Goal: Task Accomplishment & Management: Use online tool/utility

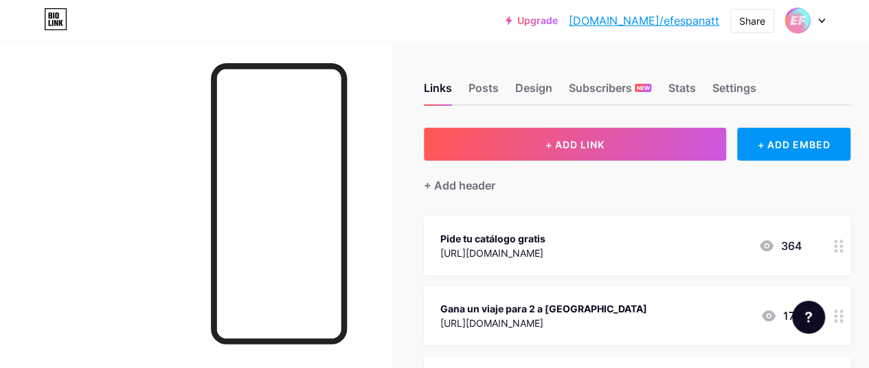
click at [545, 247] on div "[URL][DOMAIN_NAME]" at bounding box center [492, 253] width 105 height 14
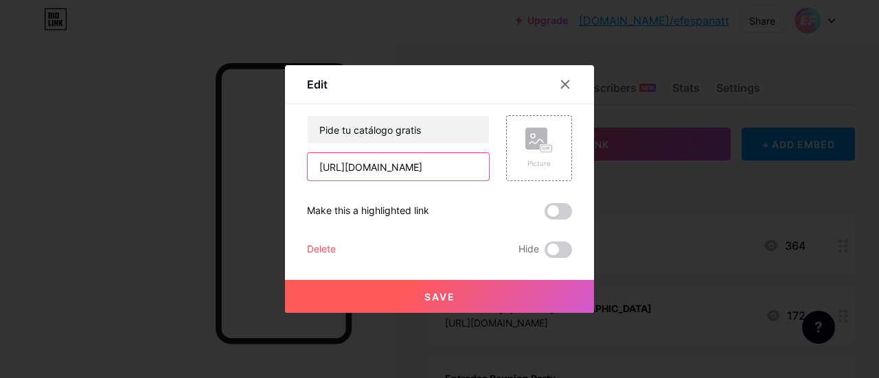
scroll to position [0, 78]
drag, startPoint x: 314, startPoint y: 168, endPoint x: 400, endPoint y: 167, distance: 86.5
click at [400, 167] on input "[URL][DOMAIN_NAME]" at bounding box center [398, 166] width 181 height 27
click at [418, 168] on input "?utm_source=tiktok&utm_medium=organic&utm_content=TTOES_CATALOGO_W33?utm_source…" at bounding box center [398, 166] width 181 height 27
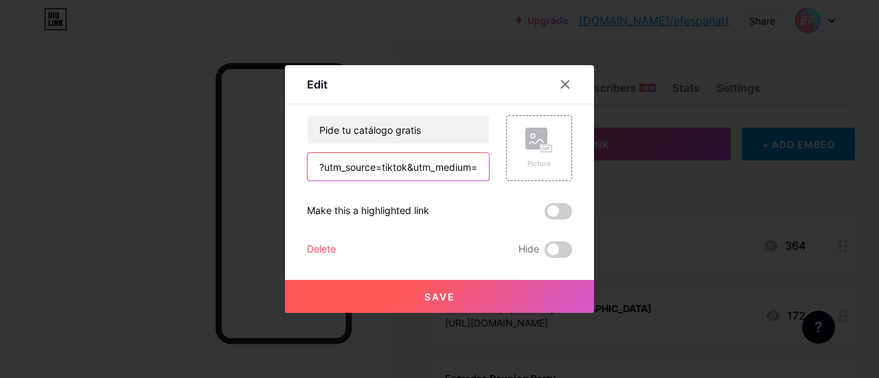
paste input "[URL][DOMAIN_NAME]"
type input "?utm_source=tiktok&uthttps://[DOMAIN_NAME][URL]"
click at [418, 168] on input "?utm_source=tiktok&uthttps://[DOMAIN_NAME][URL]" at bounding box center [398, 166] width 181 height 27
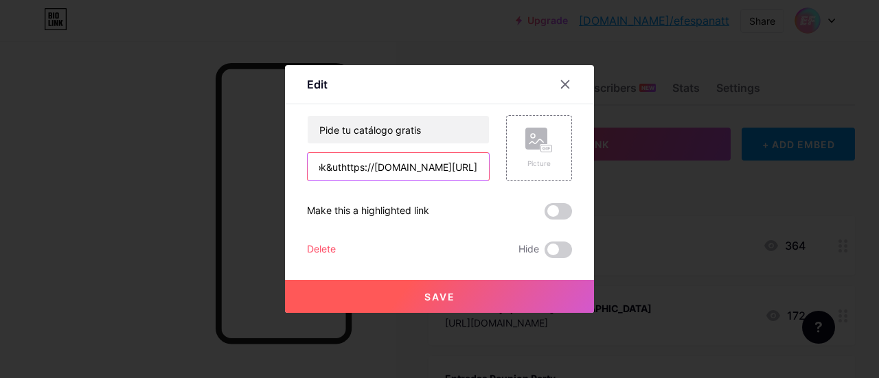
click at [418, 168] on input "?utm_source=tiktok&uthttps://[DOMAIN_NAME][URL]" at bounding box center [398, 166] width 181 height 27
paste input "[URL][DOMAIN_NAME]"
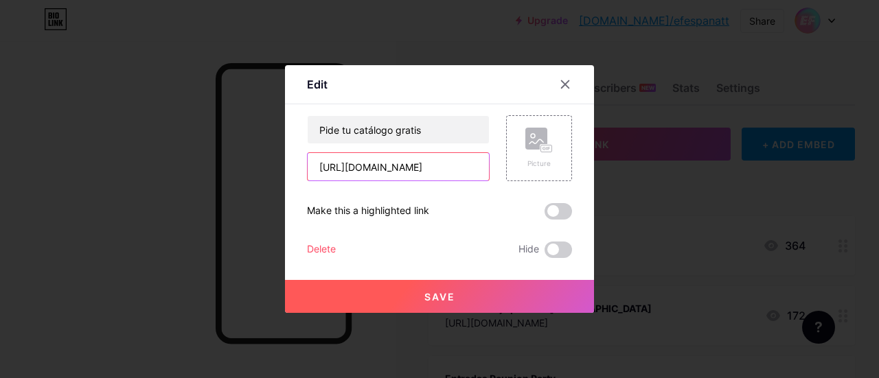
type input "[URL][DOMAIN_NAME]"
click at [404, 297] on button "Save" at bounding box center [439, 296] width 309 height 33
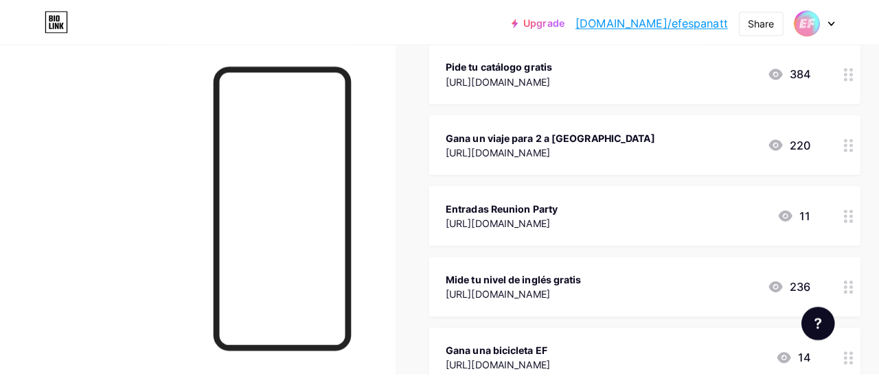
scroll to position [144, 0]
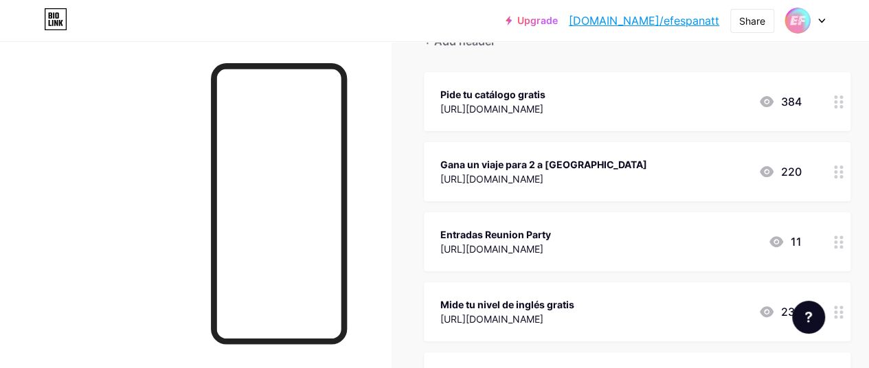
click at [608, 181] on div "[URL][DOMAIN_NAME]" at bounding box center [543, 179] width 207 height 14
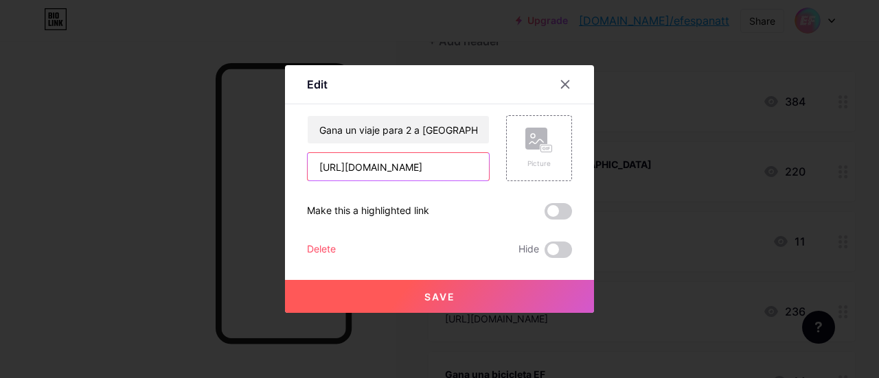
click at [312, 167] on input "[URL][DOMAIN_NAME]" at bounding box center [398, 166] width 181 height 27
click at [608, 148] on div at bounding box center [439, 189] width 879 height 378
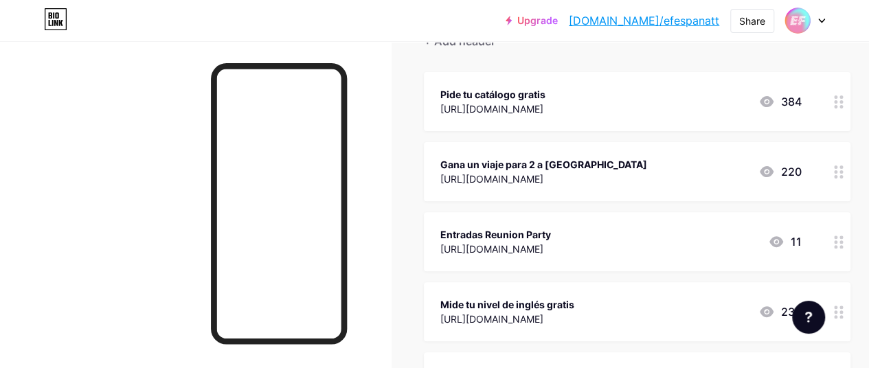
click at [608, 172] on div "[URL][DOMAIN_NAME]" at bounding box center [543, 179] width 207 height 14
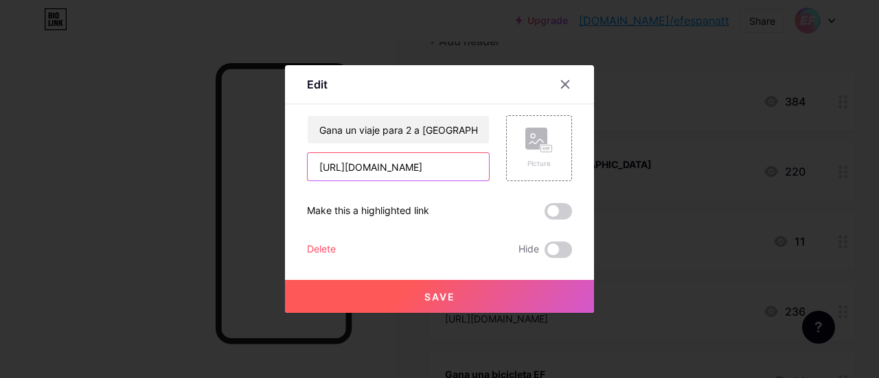
click at [437, 168] on input "[URL][DOMAIN_NAME]" at bounding box center [398, 166] width 181 height 27
click at [397, 171] on input "[URL][DOMAIN_NAME]" at bounding box center [398, 166] width 181 height 27
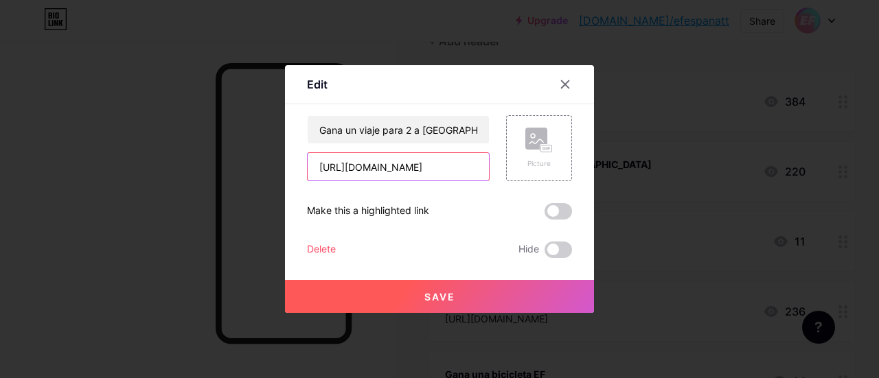
scroll to position [0, 213]
drag, startPoint x: 310, startPoint y: 164, endPoint x: 425, endPoint y: 157, distance: 114.9
click at [425, 157] on input "[URL][DOMAIN_NAME]" at bounding box center [398, 166] width 181 height 27
paste input "sorteolondon-w34?utm_source=tiktok&utm_medium=organic&utm_content=TTOES_"
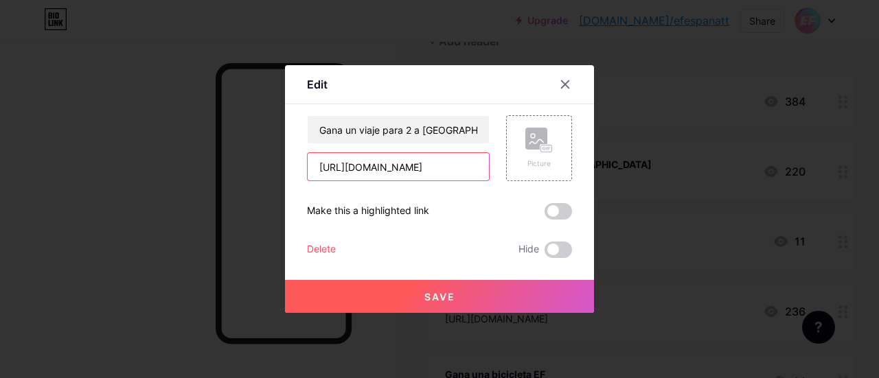
scroll to position [0, 549]
type input "[URL][DOMAIN_NAME]"
click at [418, 293] on button "Save" at bounding box center [439, 296] width 309 height 33
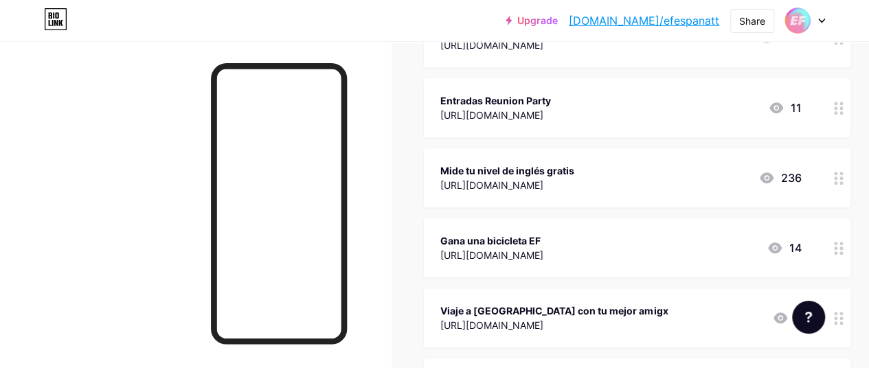
scroll to position [280, 0]
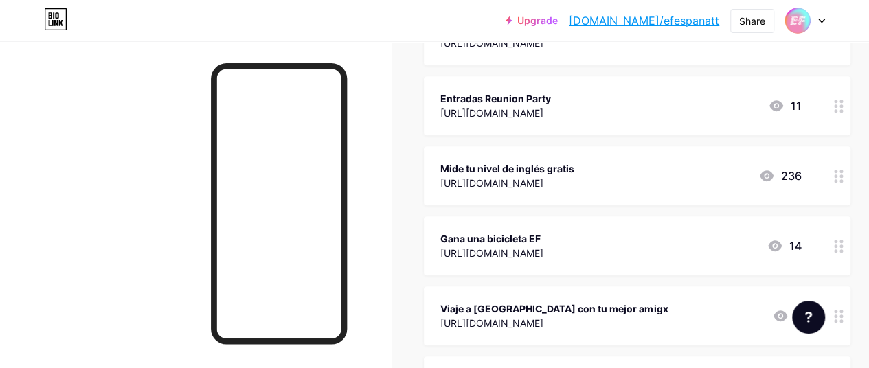
click at [574, 170] on div "Mide tu nivel de inglés gratis" at bounding box center [507, 168] width 134 height 14
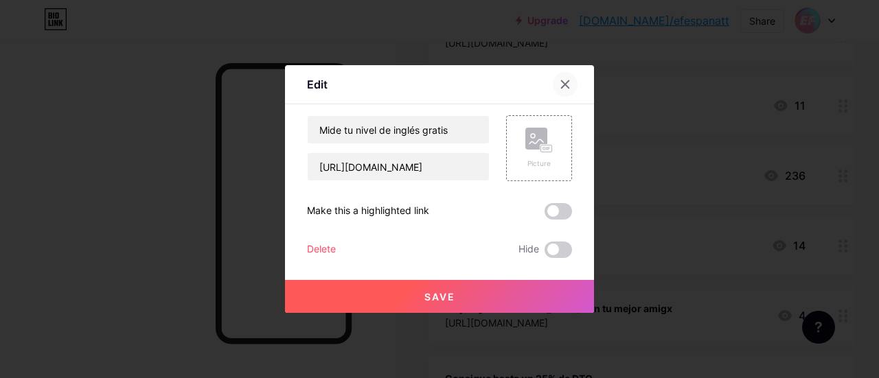
click at [562, 80] on icon at bounding box center [565, 84] width 11 height 11
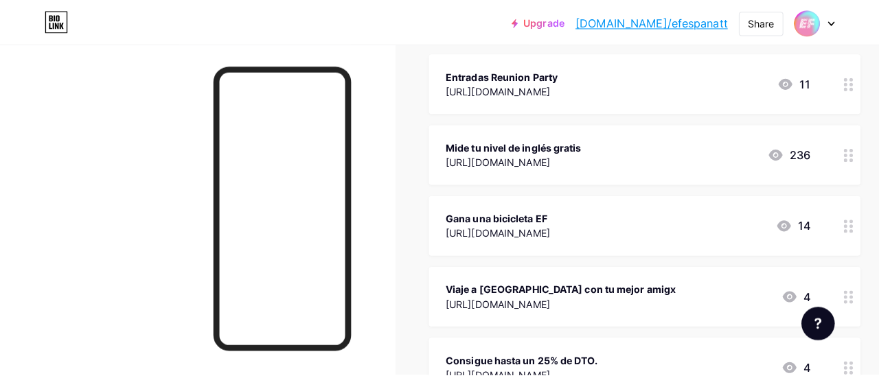
scroll to position [308, 0]
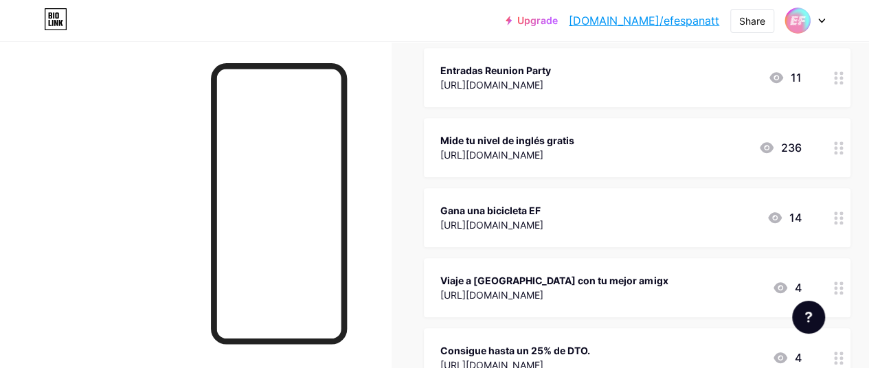
click at [543, 206] on div "Gana una bicicleta EF" at bounding box center [491, 210] width 103 height 14
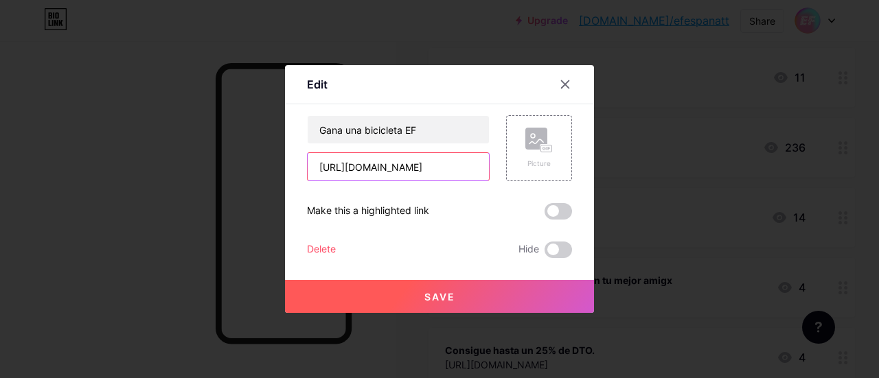
scroll to position [0, 174]
drag, startPoint x: 315, startPoint y: 168, endPoint x: 450, endPoint y: 170, distance: 136.0
click at [450, 170] on input "[URL][DOMAIN_NAME]" at bounding box center [398, 166] width 181 height 27
click at [419, 163] on input "?utm_source=tiktok&utm_medium=organic&utm_content=TTOES_SorteoBici-w32" at bounding box center [398, 166] width 181 height 27
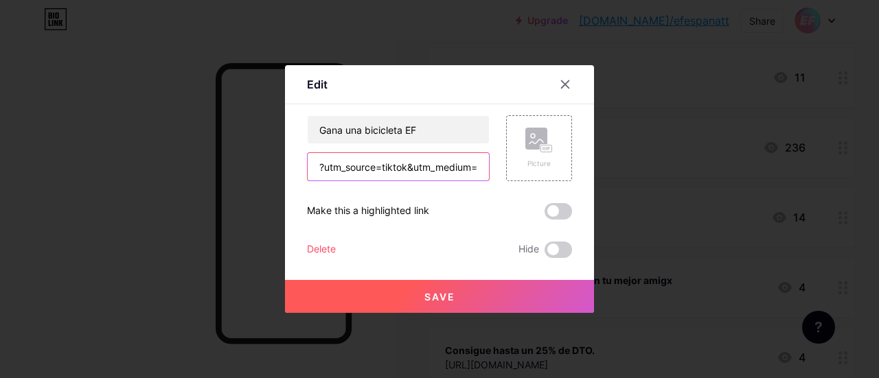
click at [419, 163] on input "?utm_source=tiktok&utm_medium=organic&utm_content=TTOES_SorteoBici-w32" at bounding box center [398, 166] width 181 height 27
paste input "[URL][DOMAIN_NAME]"
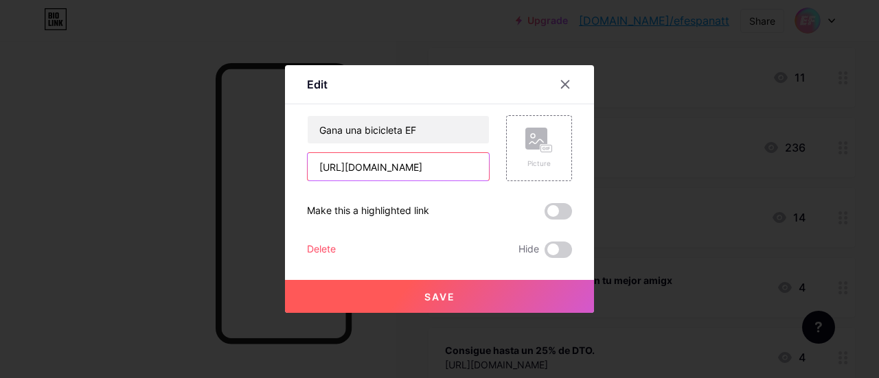
type input "[URL][DOMAIN_NAME]"
click at [434, 295] on span "Save" at bounding box center [439, 297] width 31 height 12
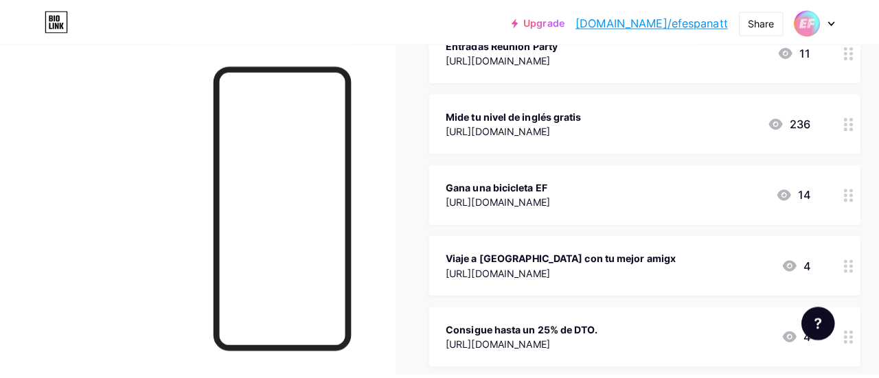
scroll to position [338, 0]
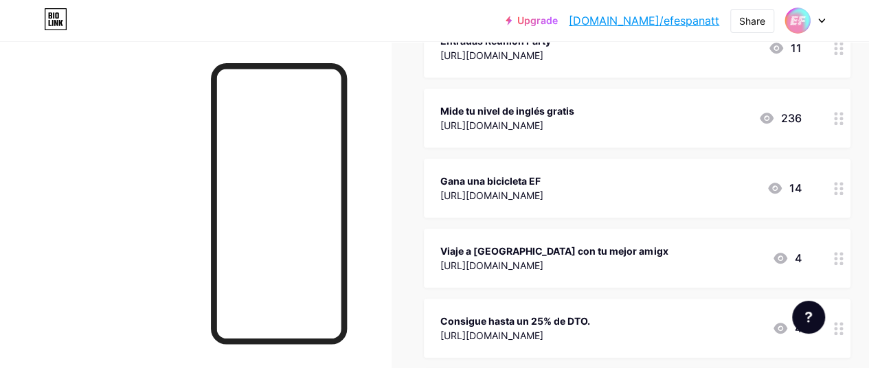
click at [549, 105] on div "Mide tu nivel de inglés gratis" at bounding box center [507, 111] width 134 height 14
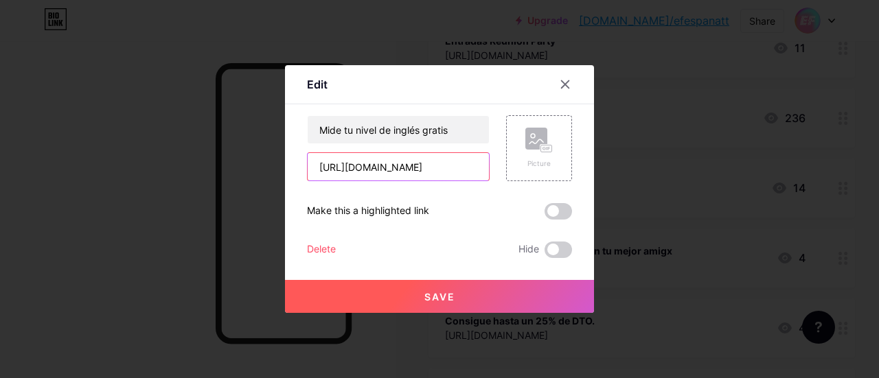
click at [415, 154] on input "[URL][DOMAIN_NAME]" at bounding box center [398, 166] width 181 height 27
click at [413, 163] on input "[URL][DOMAIN_NAME]" at bounding box center [398, 166] width 181 height 27
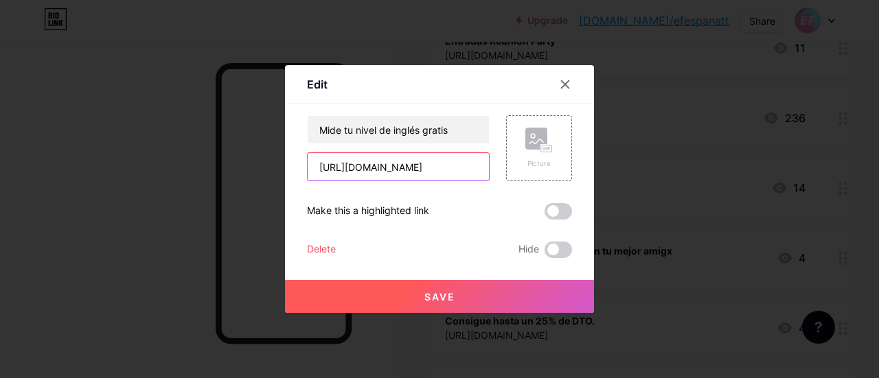
click at [413, 163] on input "[URL][DOMAIN_NAME]" at bounding box center [398, 166] width 181 height 27
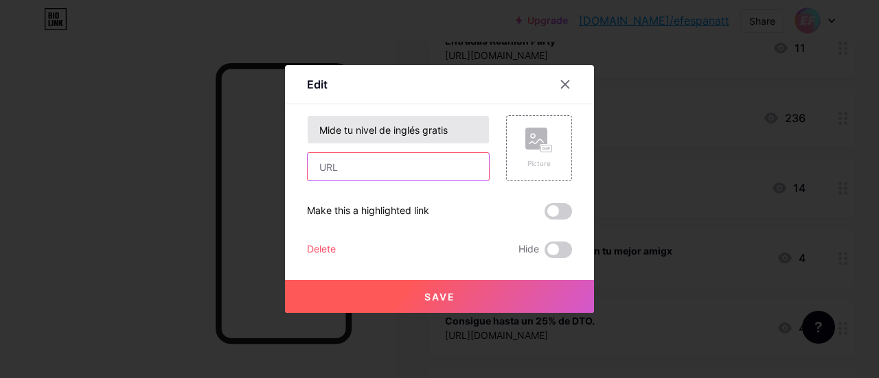
paste input "[URL][DOMAIN_NAME]"
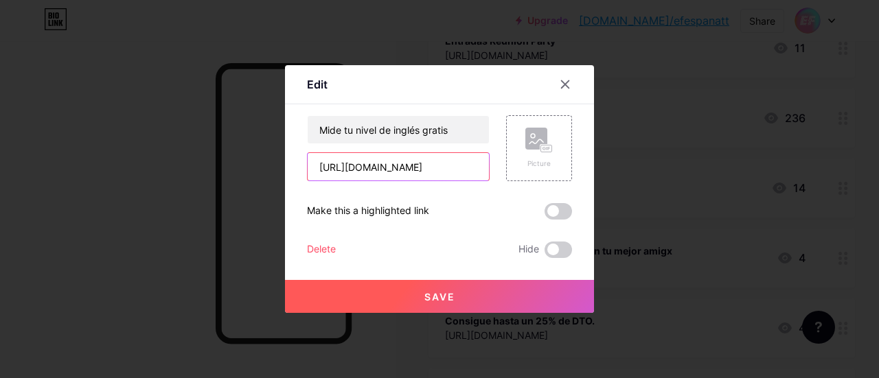
type input "[URL][DOMAIN_NAME]"
click at [416, 295] on button "Save" at bounding box center [439, 296] width 309 height 33
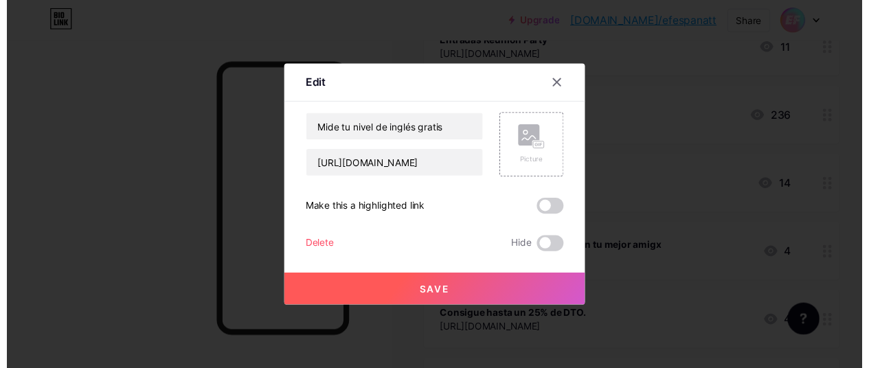
scroll to position [0, 0]
